Goal: Information Seeking & Learning: Learn about a topic

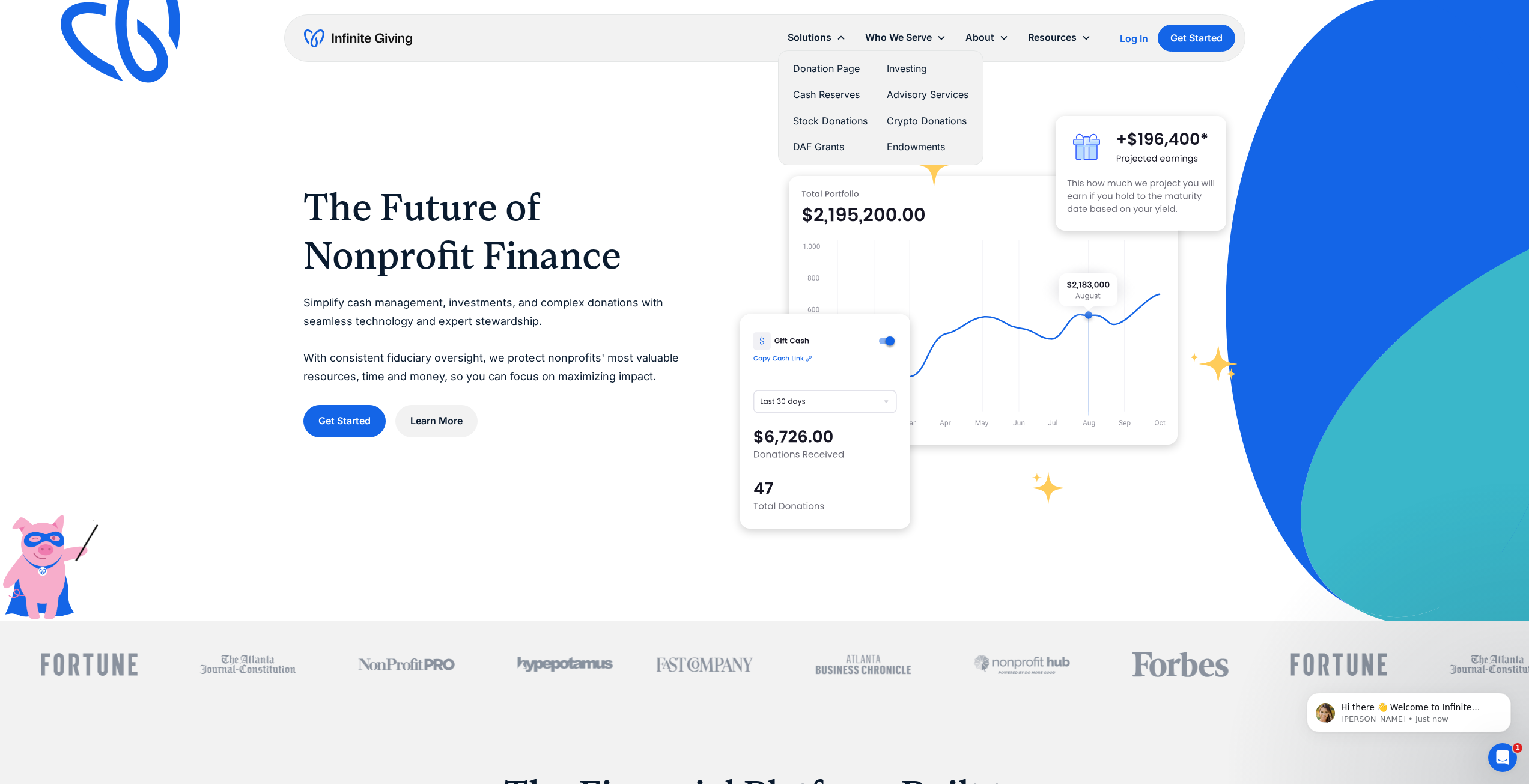
click at [896, 68] on link "Investing" at bounding box center [928, 69] width 82 height 16
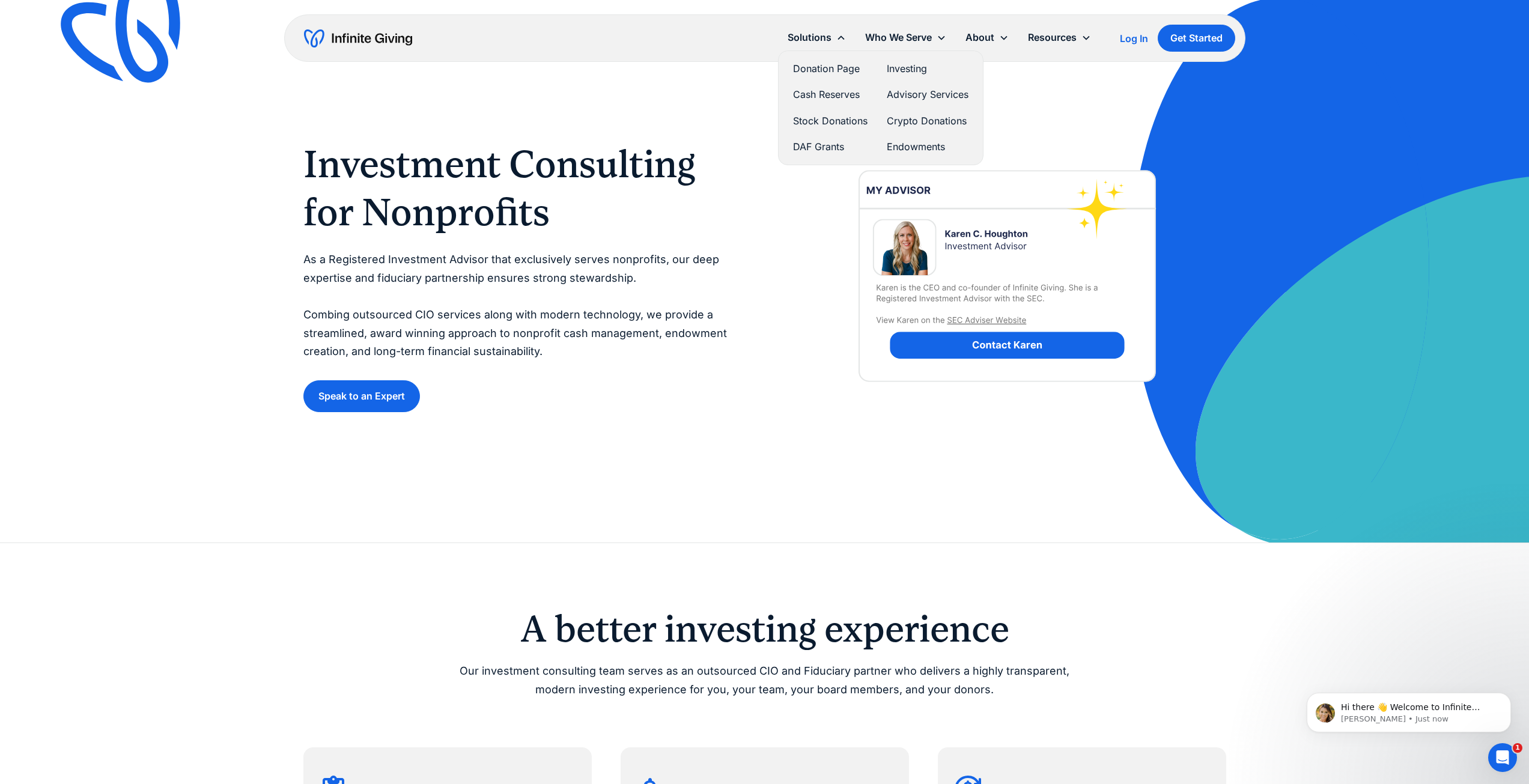
click at [929, 145] on link "Endowments" at bounding box center [928, 147] width 82 height 16
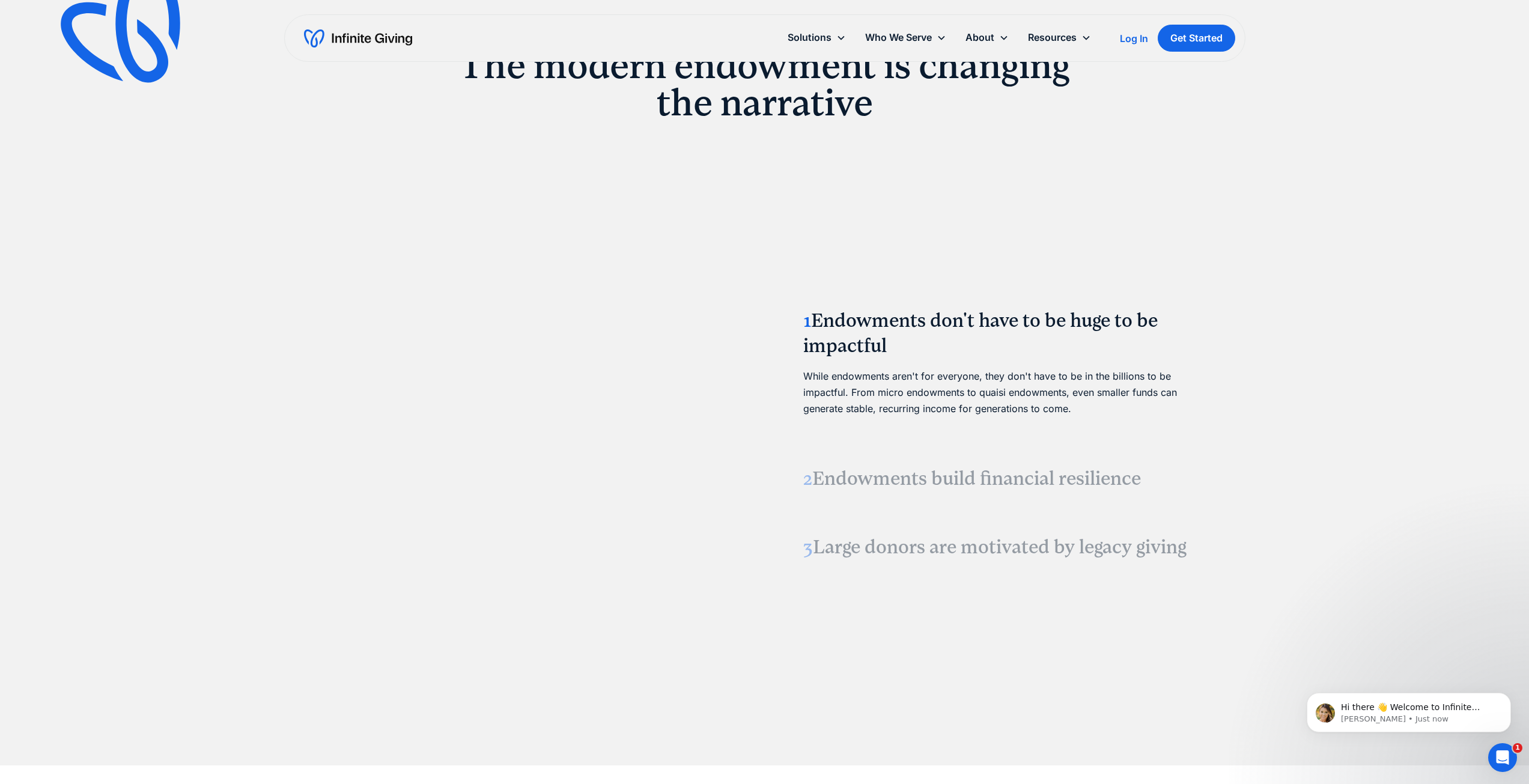
scroll to position [1381, 0]
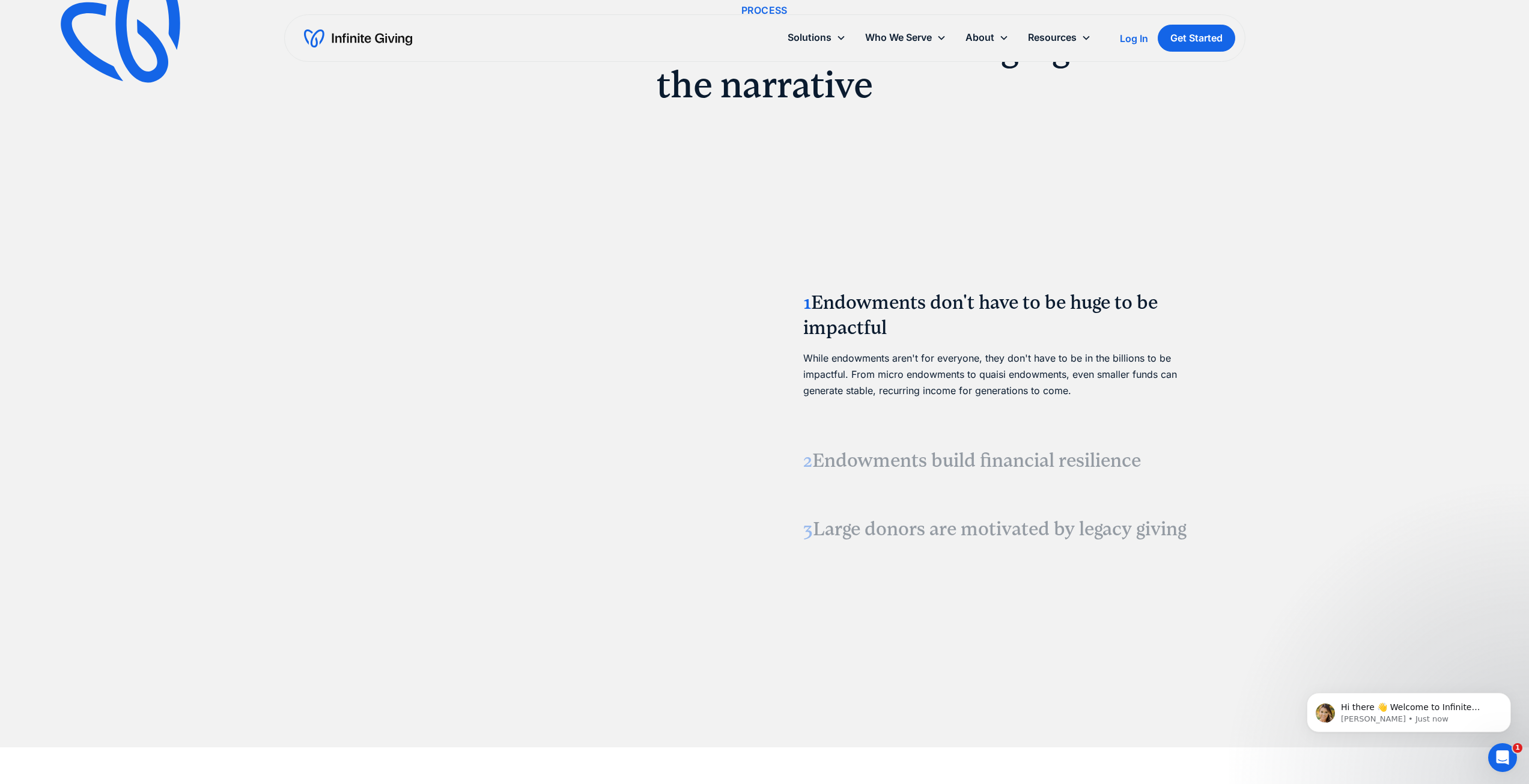
click at [891, 463] on h3 "2 Endowments build financial resilience" at bounding box center [1008, 461] width 409 height 25
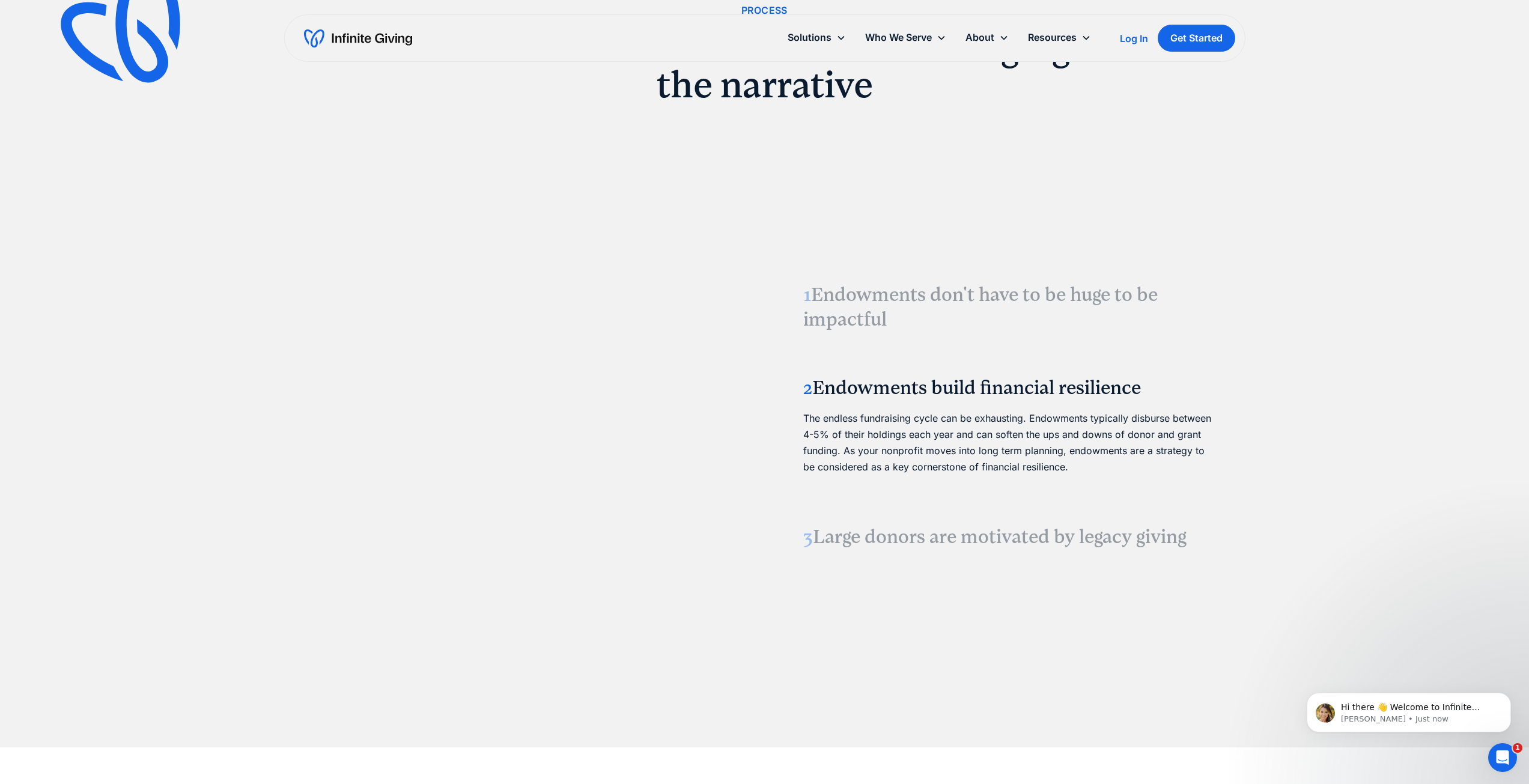
click at [869, 307] on h3 "1 Endowments don't have to be huge to be impactful" at bounding box center [1008, 307] width 409 height 50
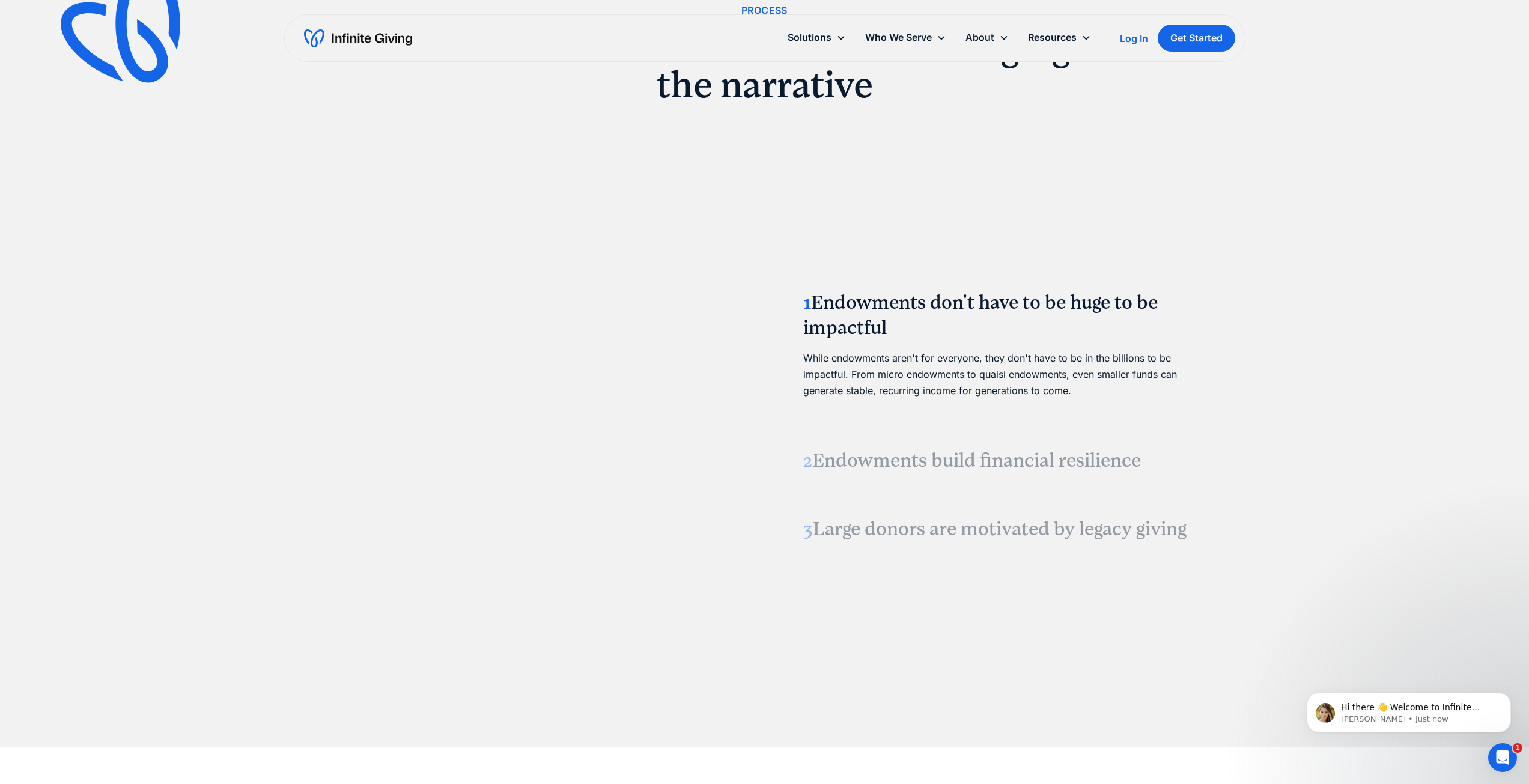
click at [877, 460] on h3 "2 Endowments build financial resilience" at bounding box center [1008, 461] width 409 height 25
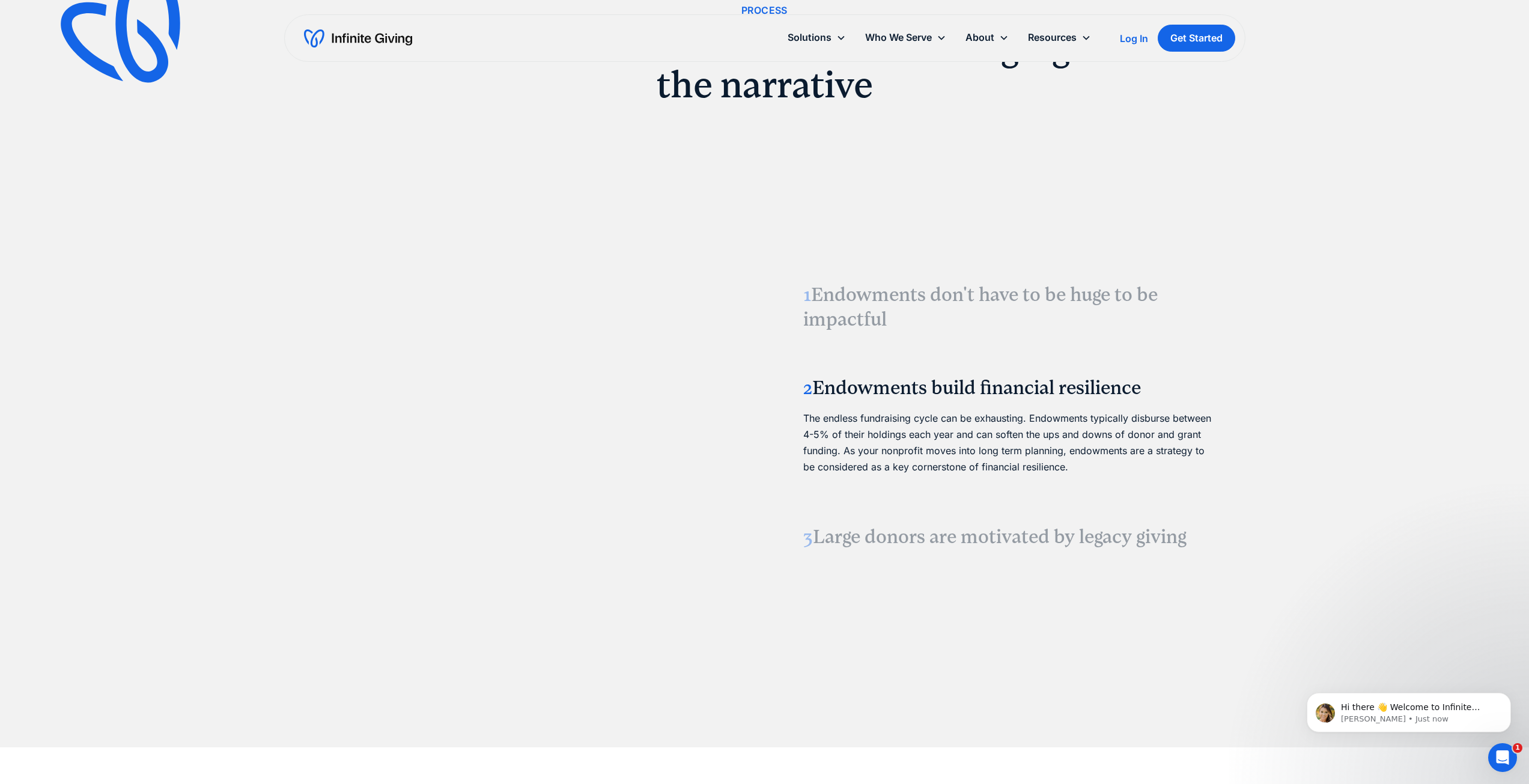
click at [868, 540] on h3 "3 Large donors are motivated by legacy giving" at bounding box center [1008, 537] width 409 height 25
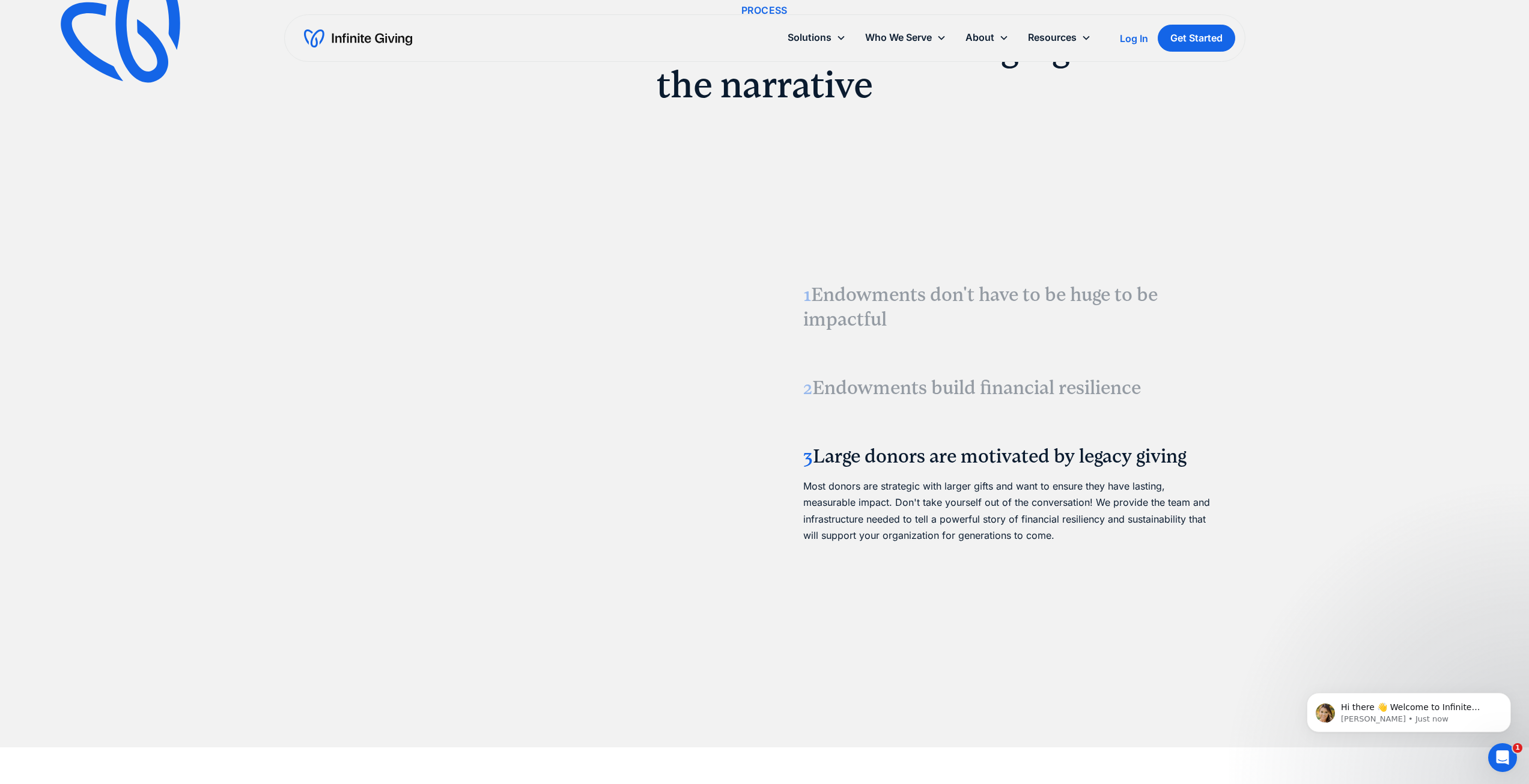
click at [884, 379] on h3 "2 Endowments build financial resilience" at bounding box center [1008, 388] width 409 height 25
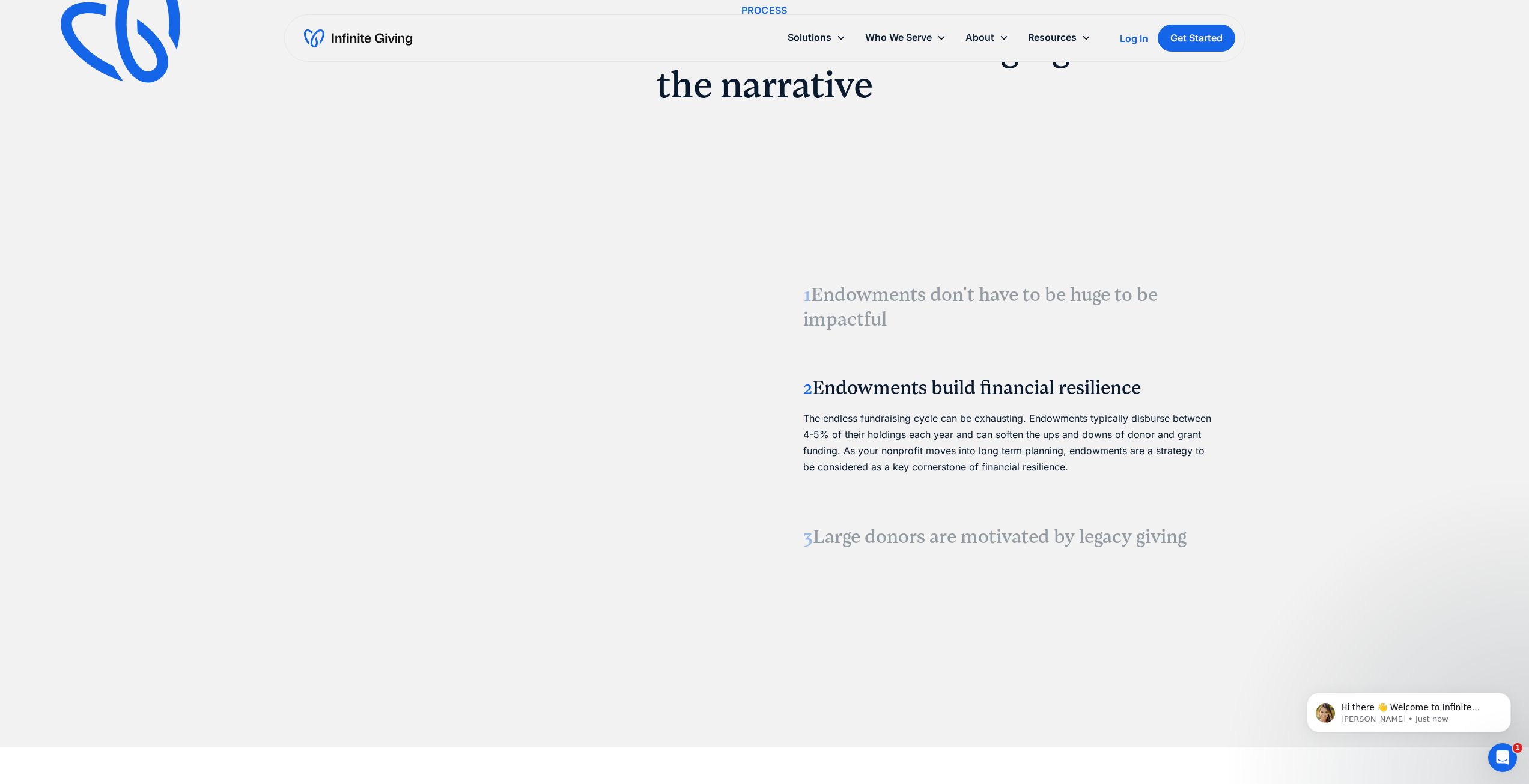
click at [882, 320] on h3 "1 Endowments don't have to be huge to be impactful" at bounding box center [1008, 307] width 409 height 50
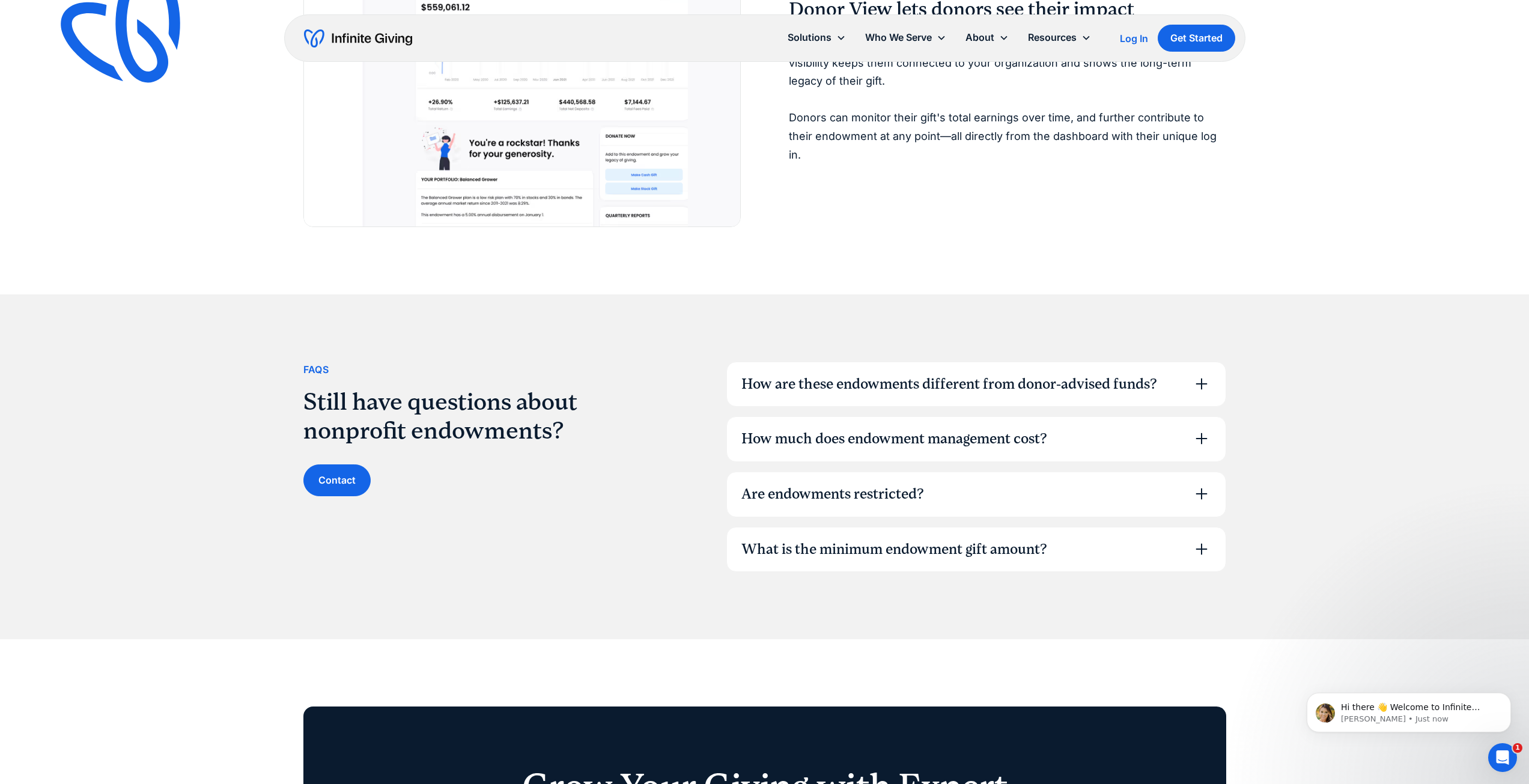
scroll to position [3424, 0]
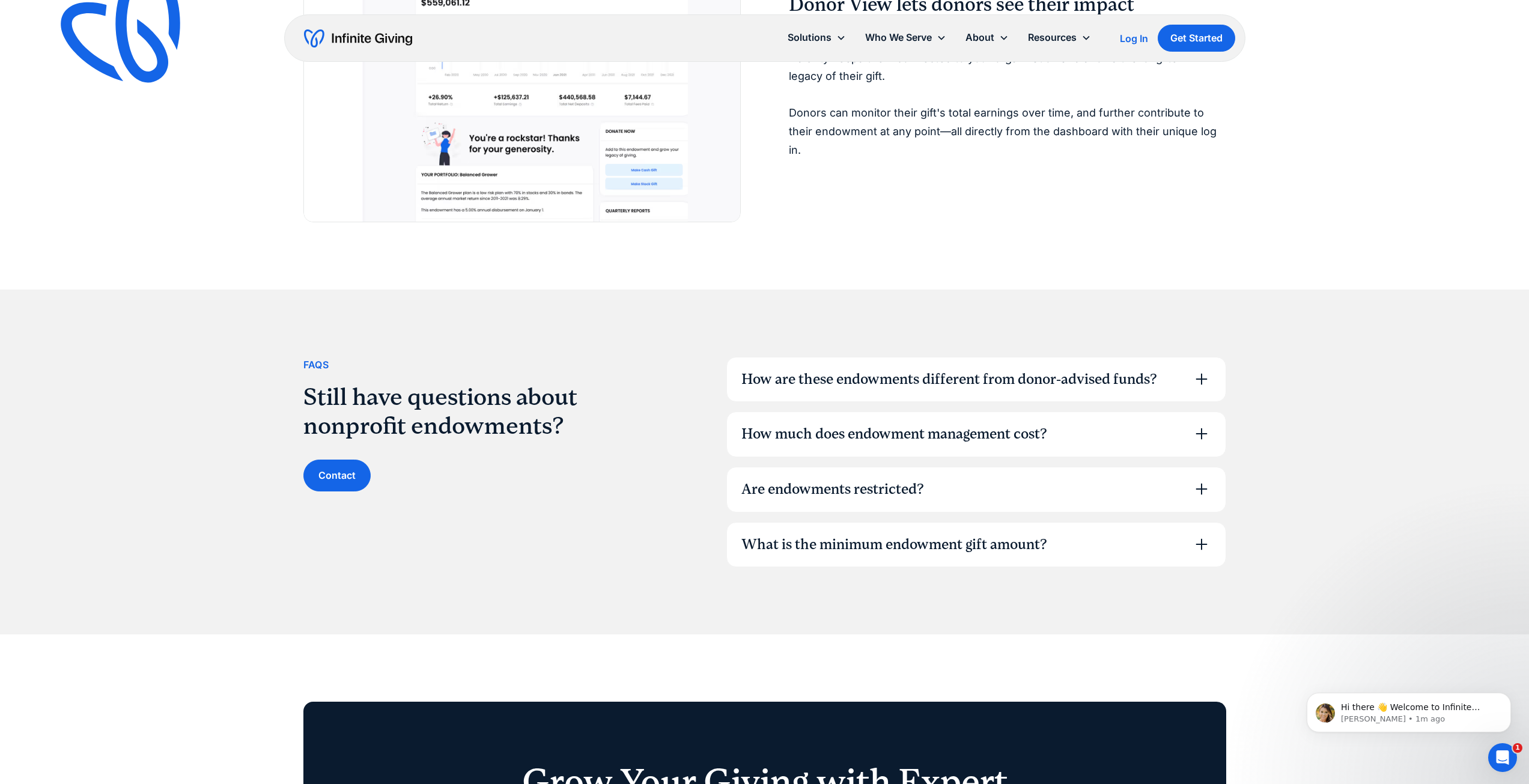
click at [958, 481] on div "Are endowments restricted?" at bounding box center [976, 489] width 499 height 45
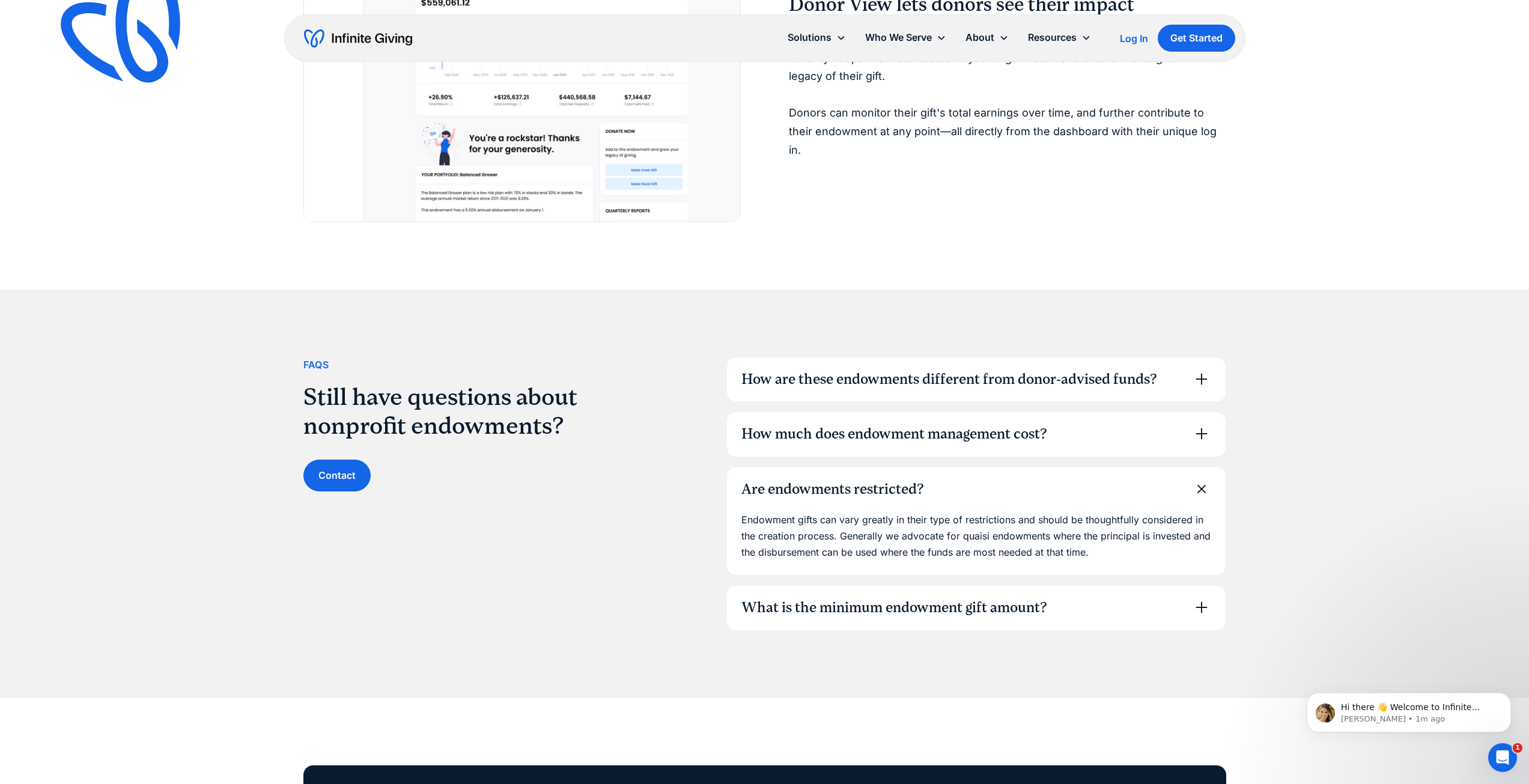
click at [958, 481] on div "Are endowments restricted?" at bounding box center [976, 489] width 499 height 45
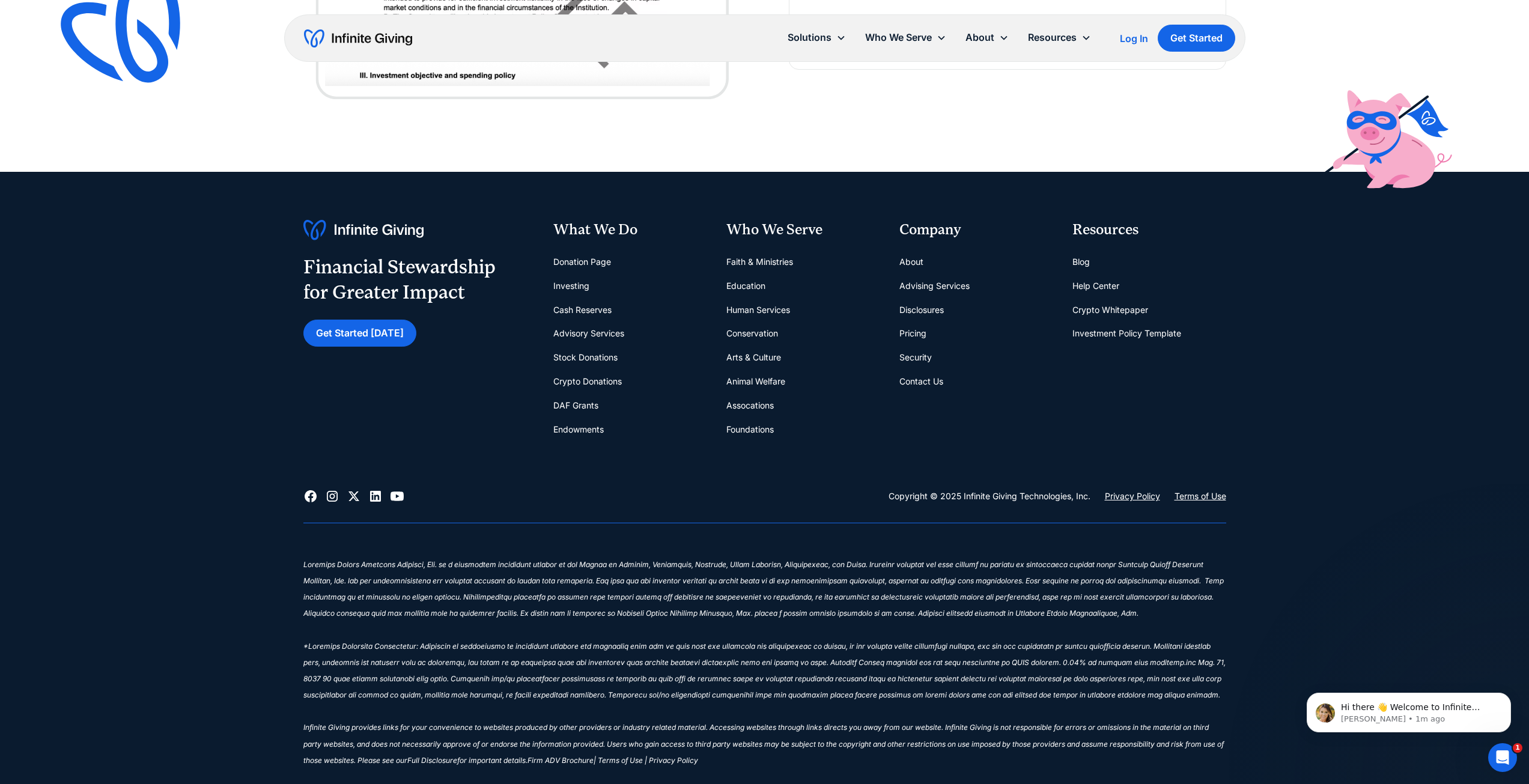
scroll to position [5045, 0]
